Goal: Task Accomplishment & Management: Manage account settings

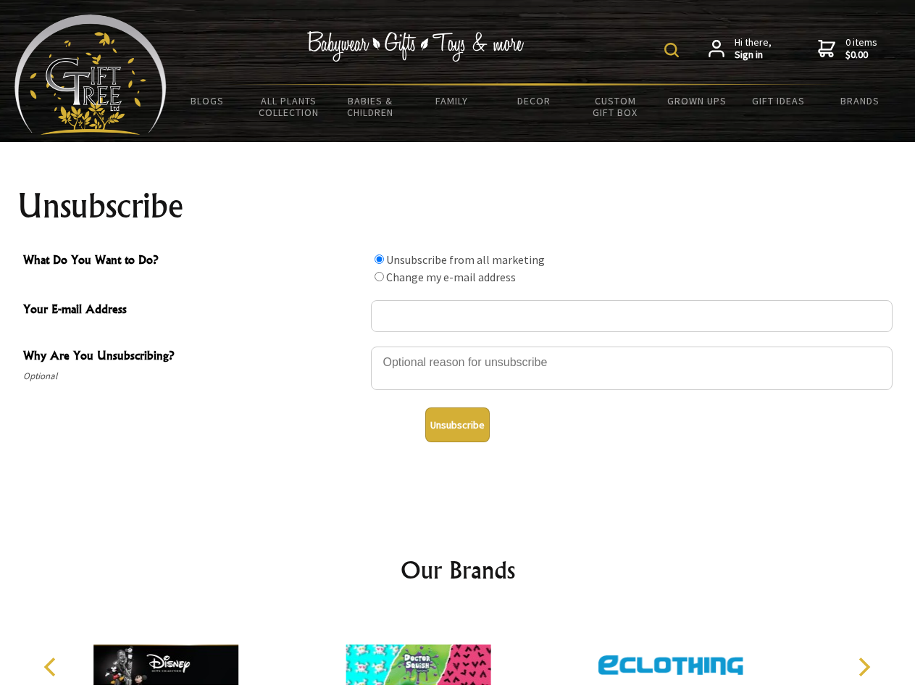
click at [674, 50] on img at bounding box center [672, 50] width 14 height 14
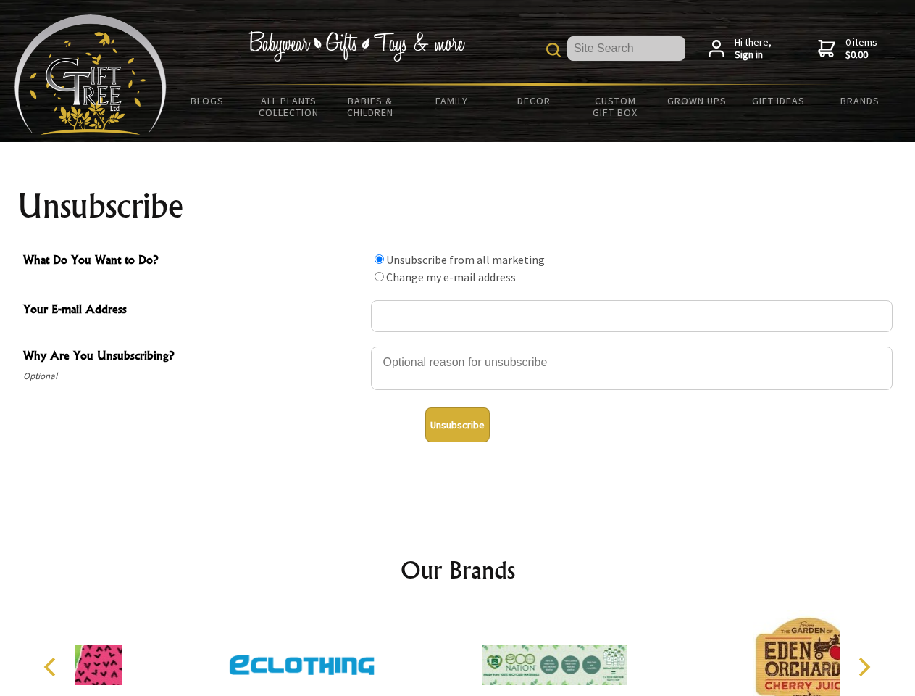
click at [458, 346] on div at bounding box center [632, 370] width 522 height 51
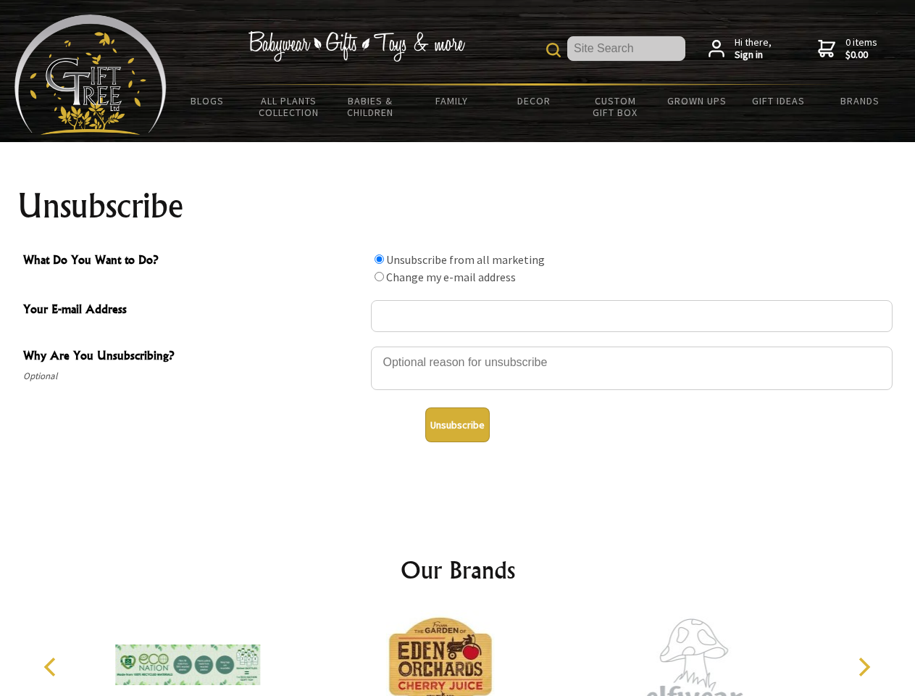
click at [379, 259] on input "What Do You Want to Do?" at bounding box center [379, 258] width 9 height 9
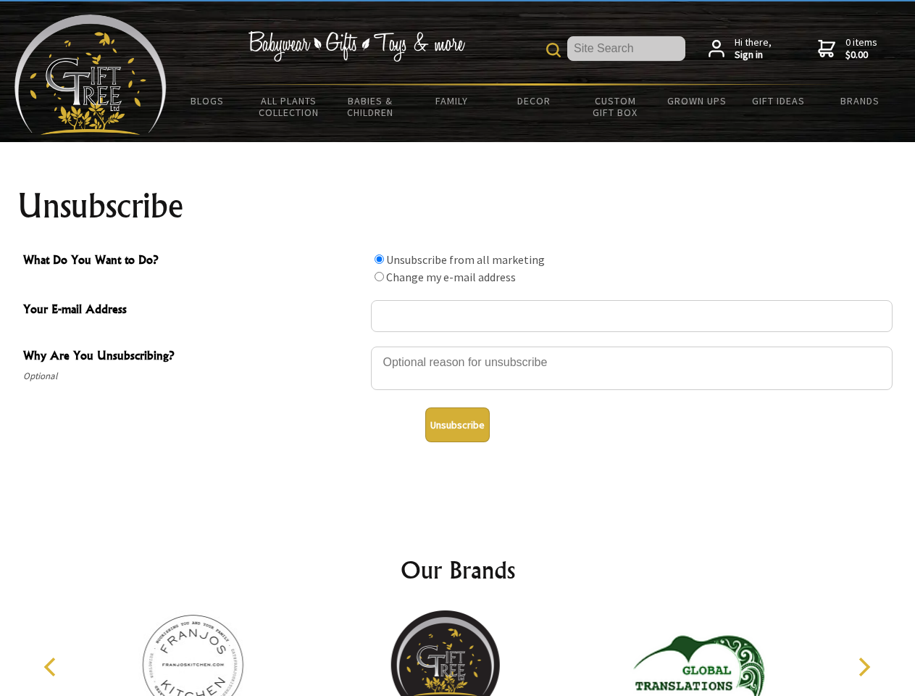
click at [379, 276] on input "What Do You Want to Do?" at bounding box center [379, 276] width 9 height 9
radio input "true"
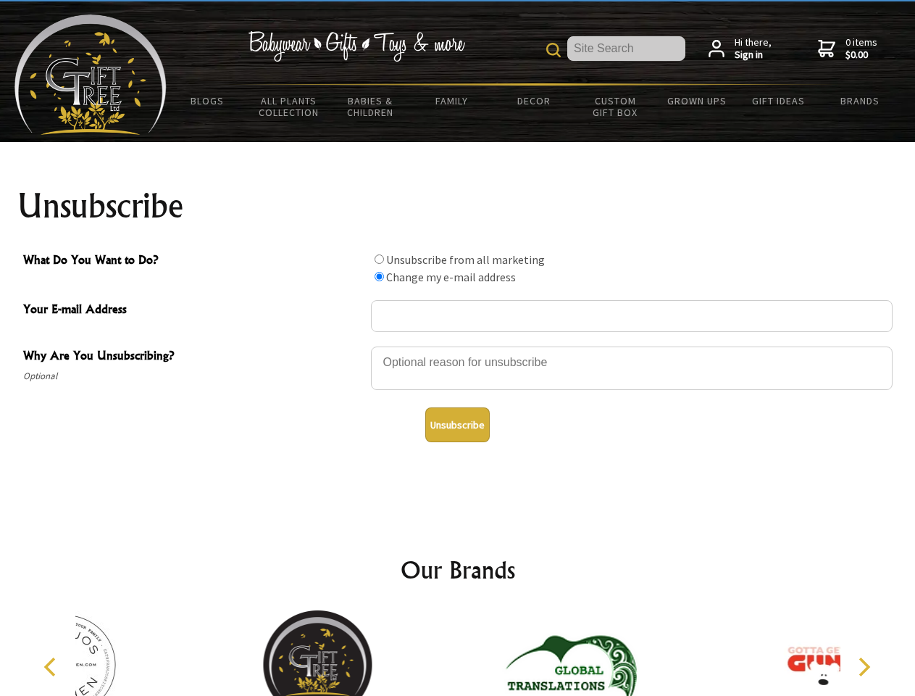
click at [457, 425] on button "Unsubscribe" at bounding box center [457, 424] width 64 height 35
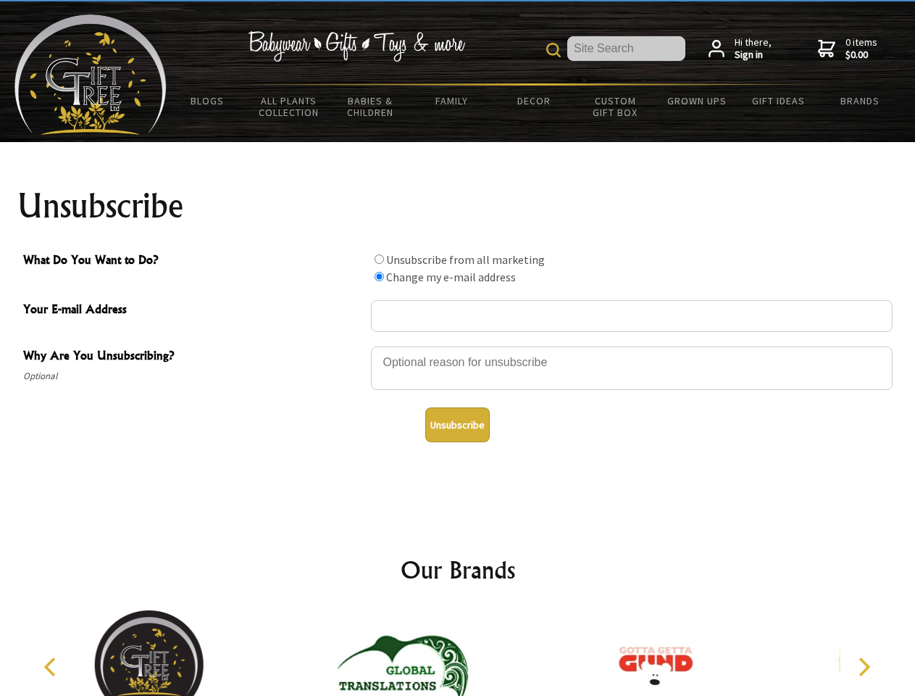
click at [52, 667] on icon "Previous" at bounding box center [51, 666] width 19 height 19
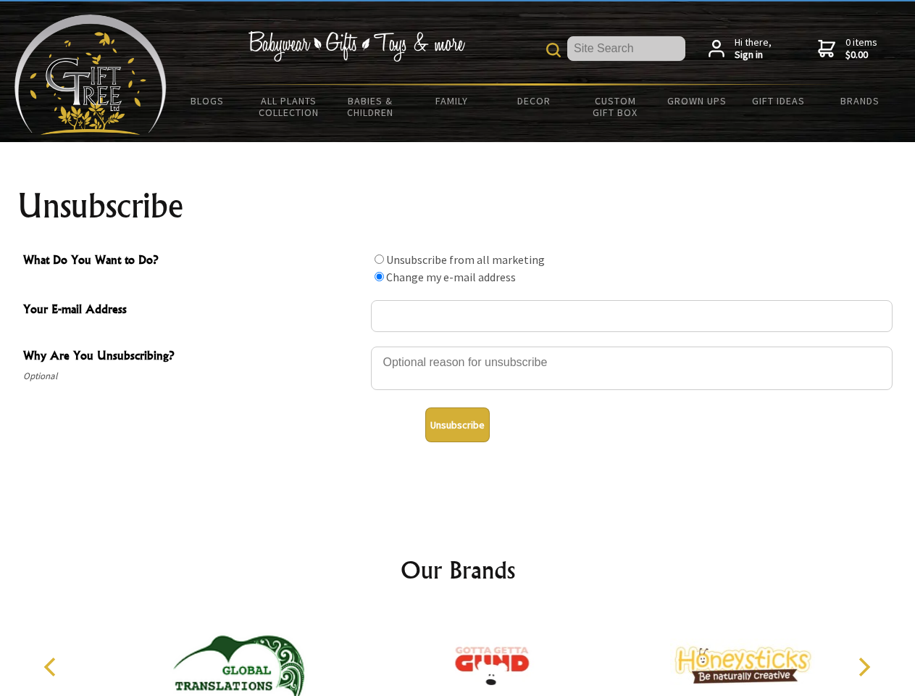
click at [864, 667] on icon "Next" at bounding box center [863, 666] width 19 height 19
